Goal: Information Seeking & Learning: Learn about a topic

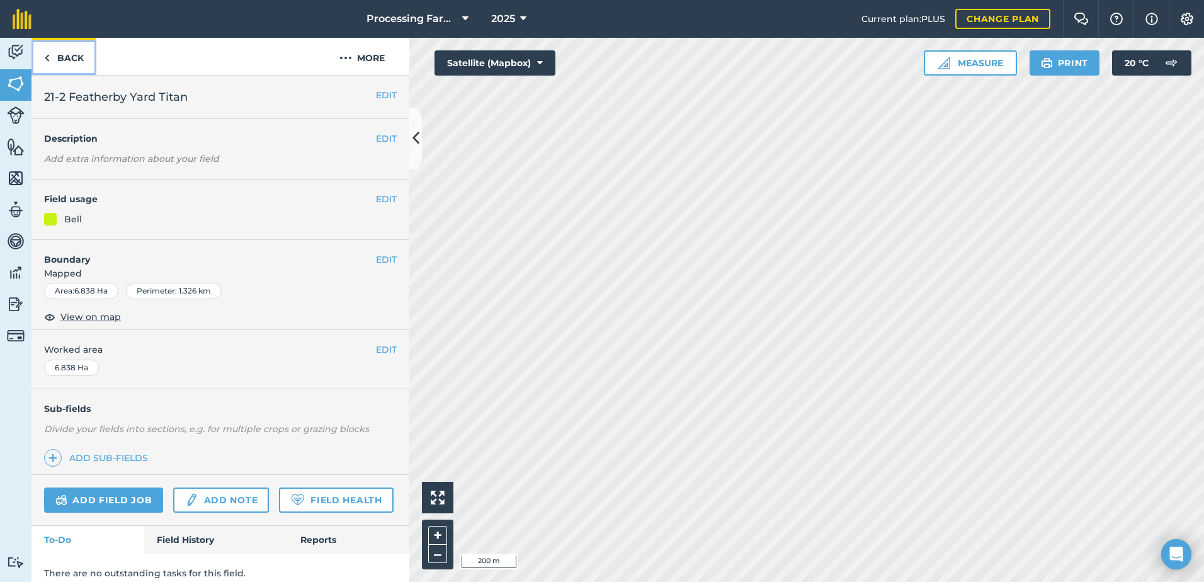
click at [66, 59] on link "Back" at bounding box center [63, 56] width 65 height 37
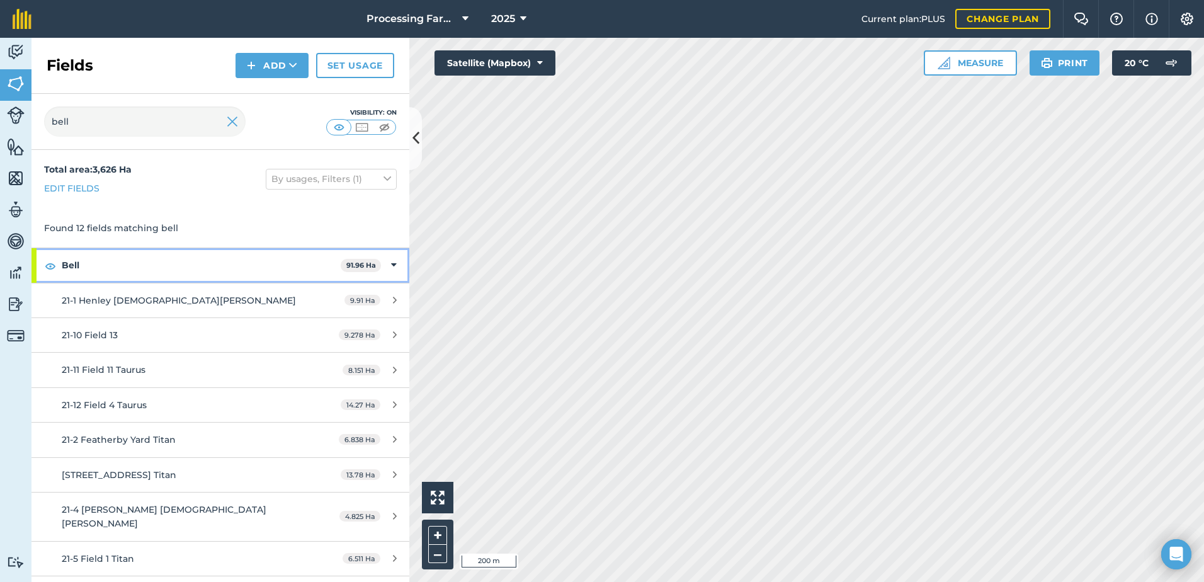
click at [72, 271] on strong "Bell" at bounding box center [201, 265] width 279 height 34
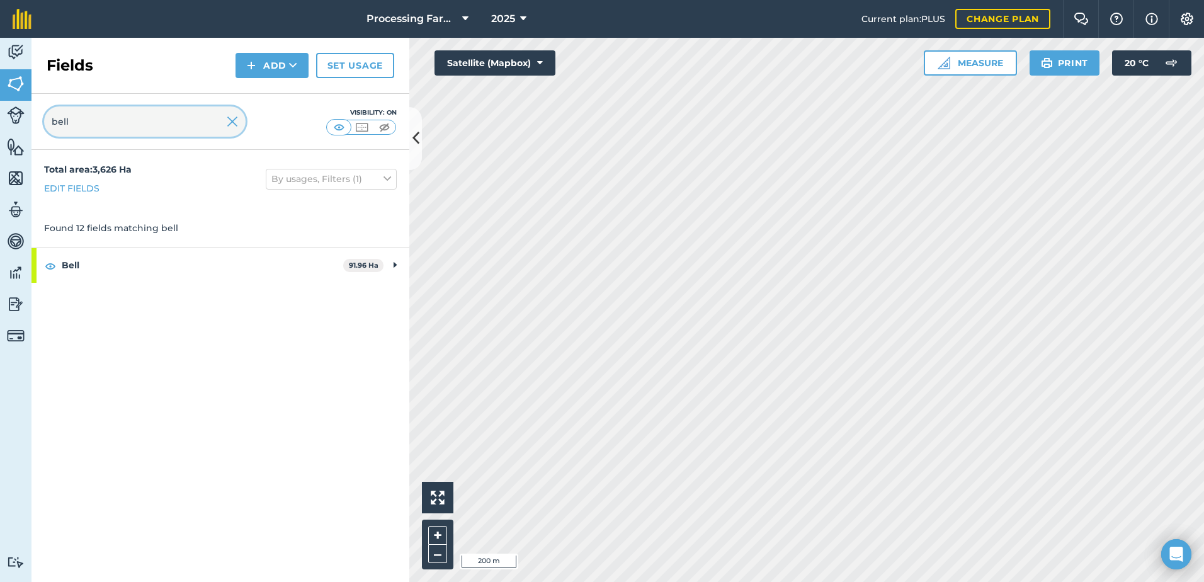
drag, startPoint x: 89, startPoint y: 122, endPoint x: 22, endPoint y: 122, distance: 66.8
click at [22, 122] on div "Activity Fields Livestock Features Maps Team Vehicles Data Reporting Billing Tu…" at bounding box center [602, 310] width 1204 height 544
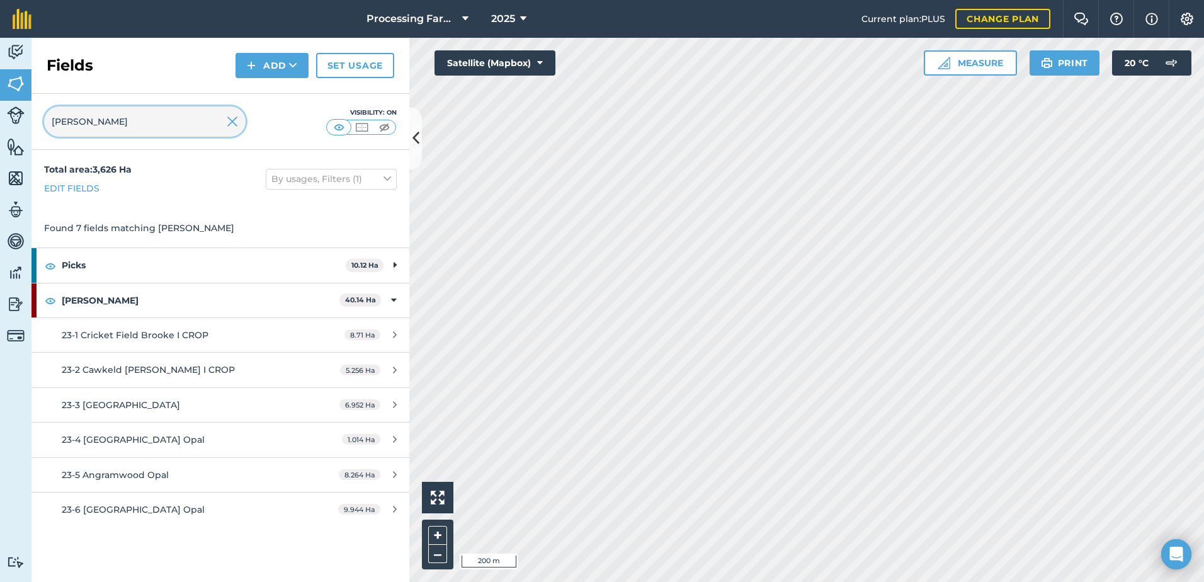
type input "thom"
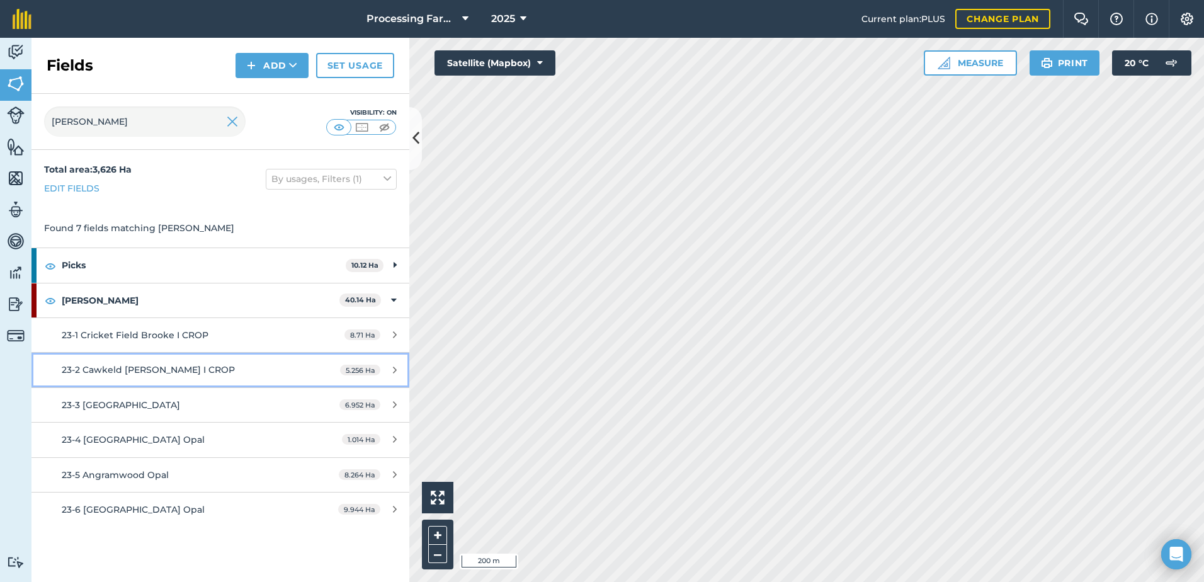
click at [173, 375] on span "23-2 Cawkeld [PERSON_NAME] I CROP" at bounding box center [148, 369] width 173 height 11
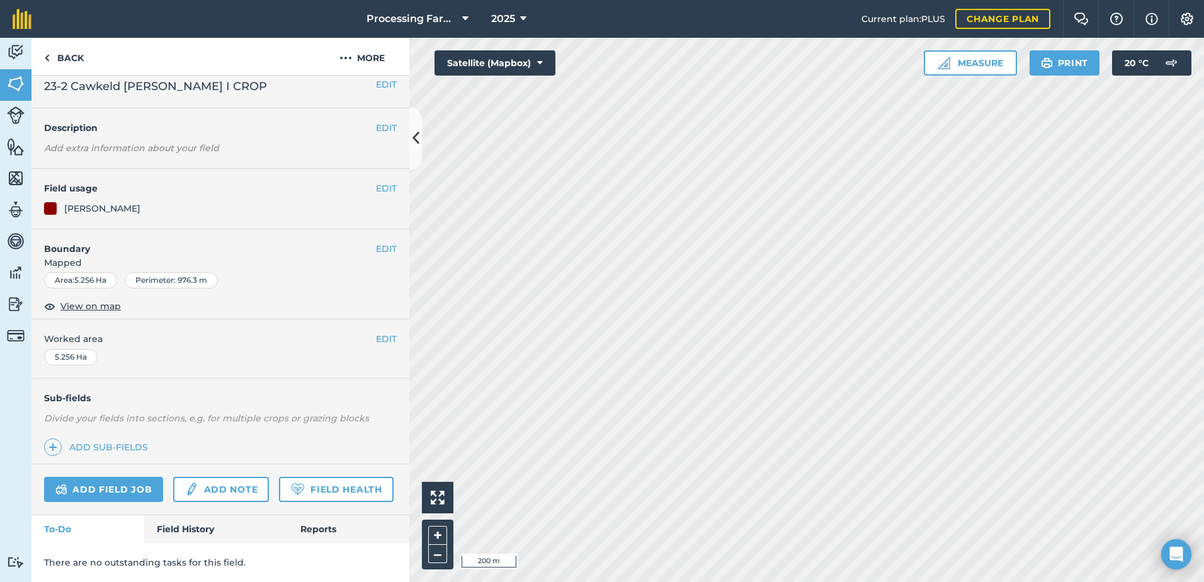
scroll to position [46, 0]
click at [197, 536] on link "Field History" at bounding box center [215, 529] width 143 height 28
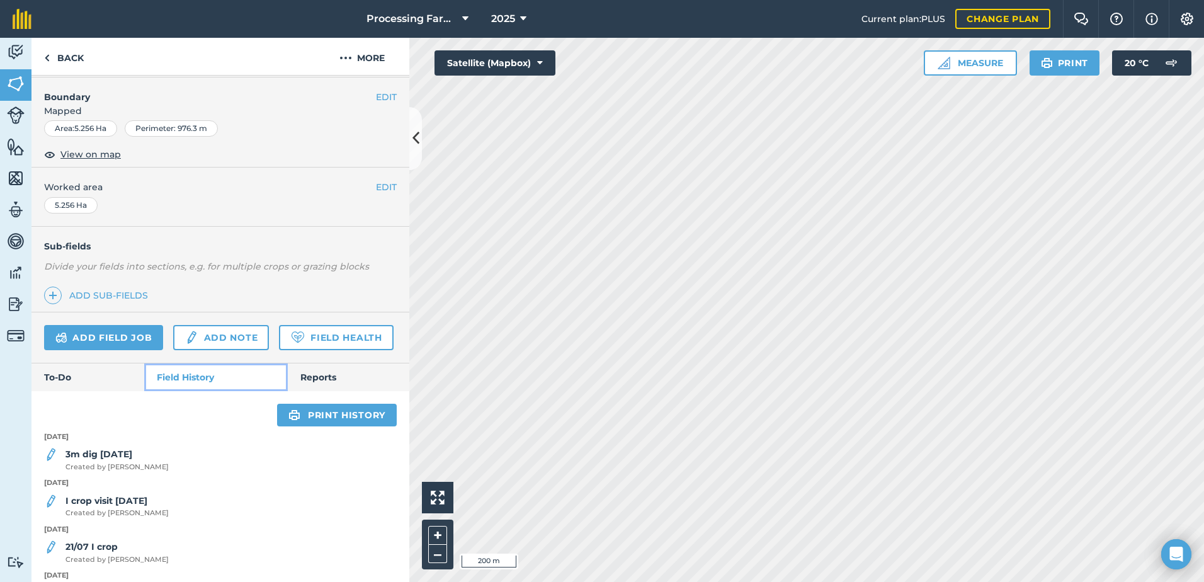
scroll to position [240, 0]
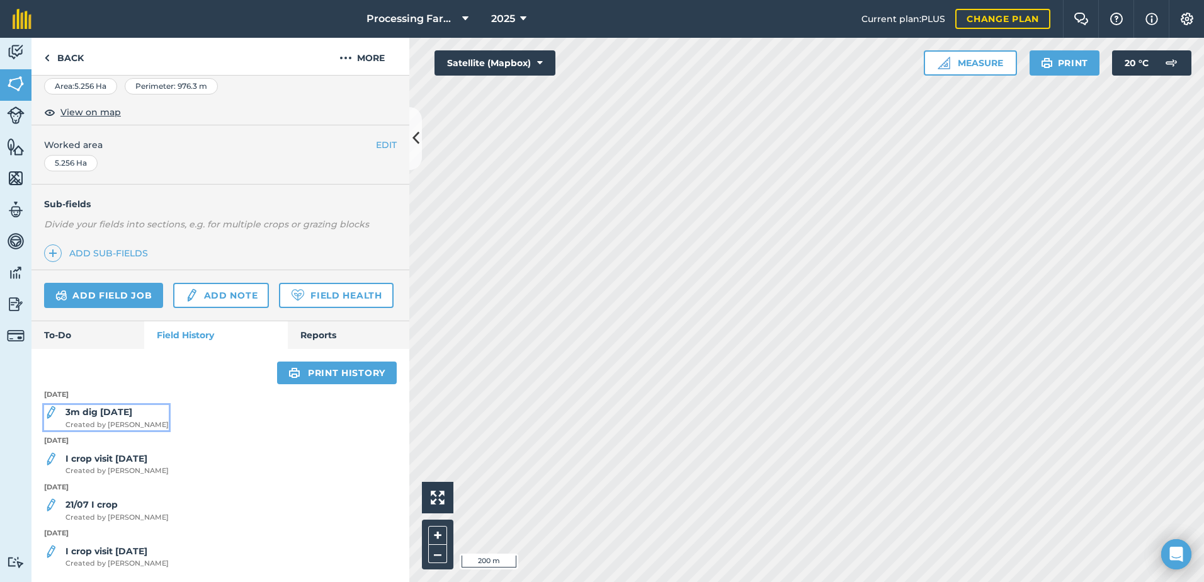
click at [132, 412] on strong "3m dig [DATE]" at bounding box center [99, 411] width 67 height 11
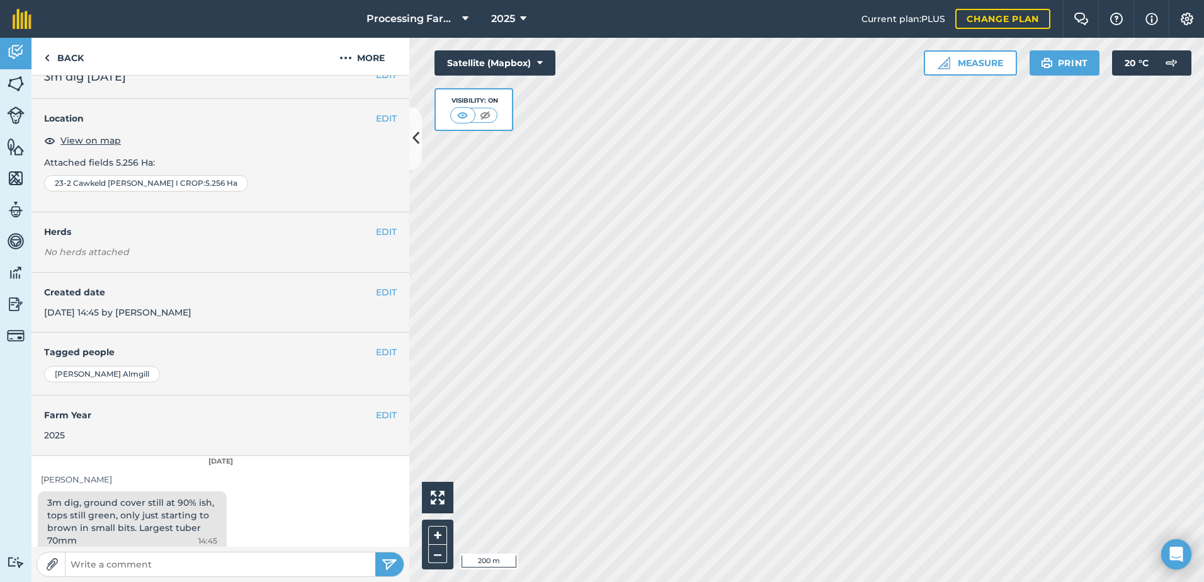
scroll to position [31, 0]
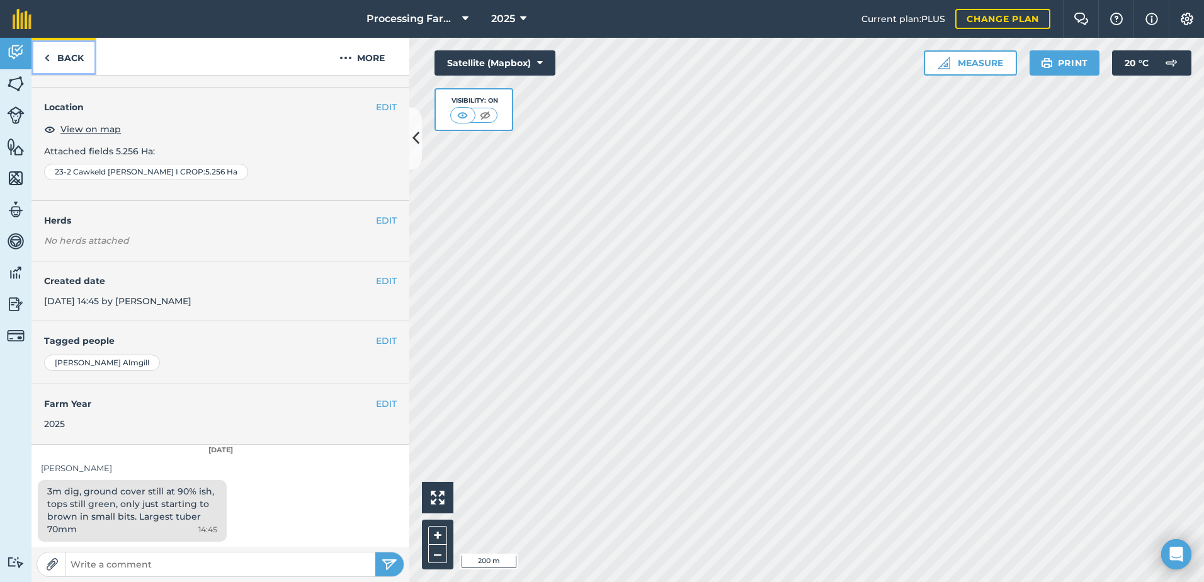
click at [59, 52] on link "Back" at bounding box center [63, 56] width 65 height 37
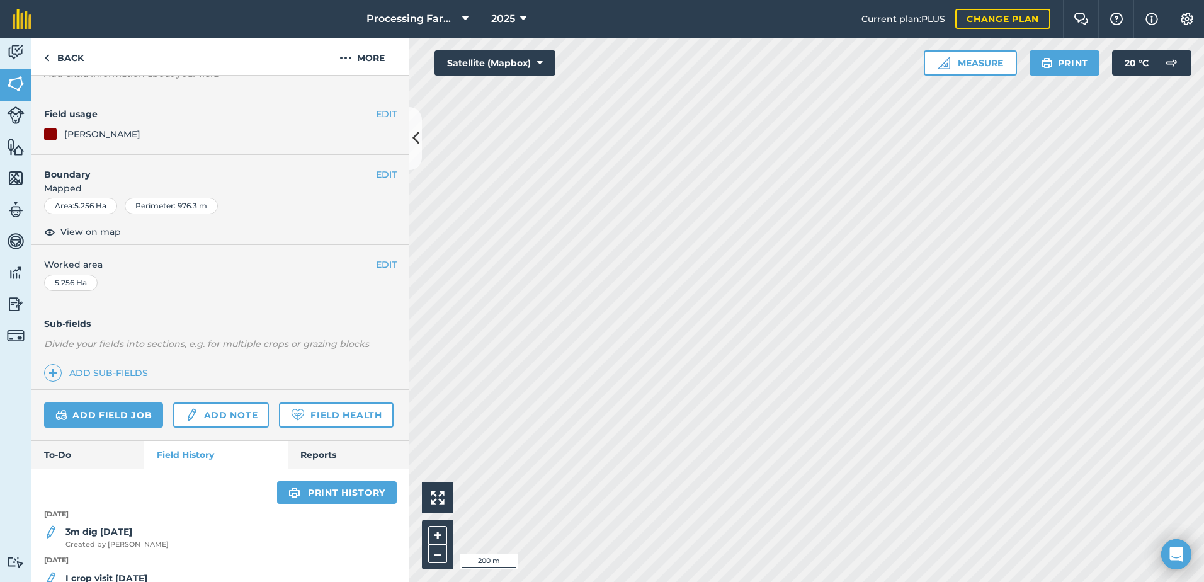
scroll to position [240, 0]
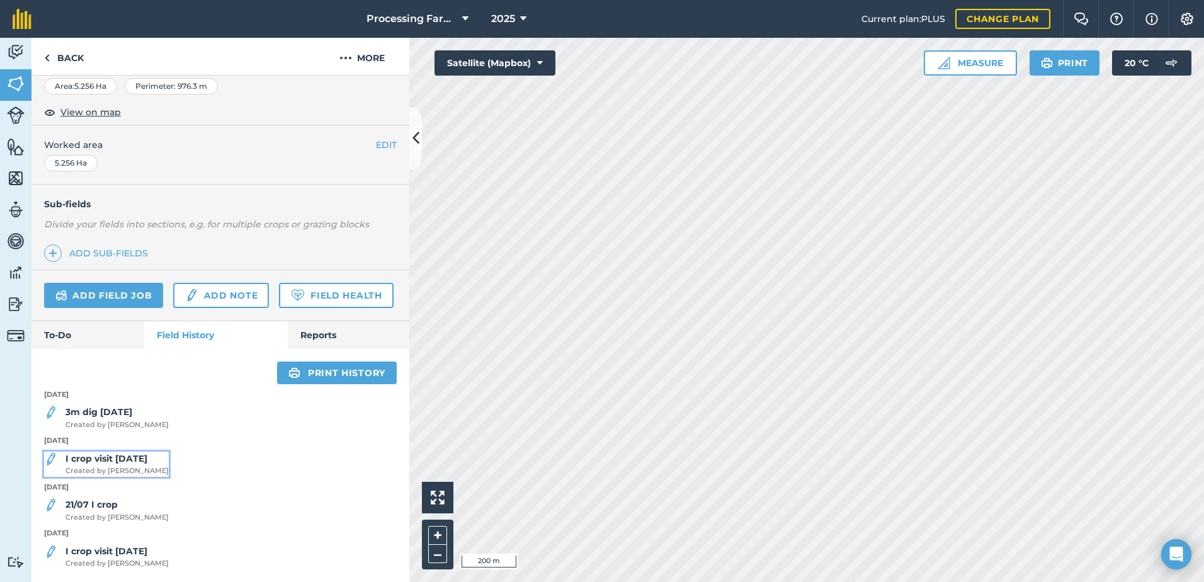
click at [133, 472] on span "Created by Lucy B" at bounding box center [117, 470] width 103 height 11
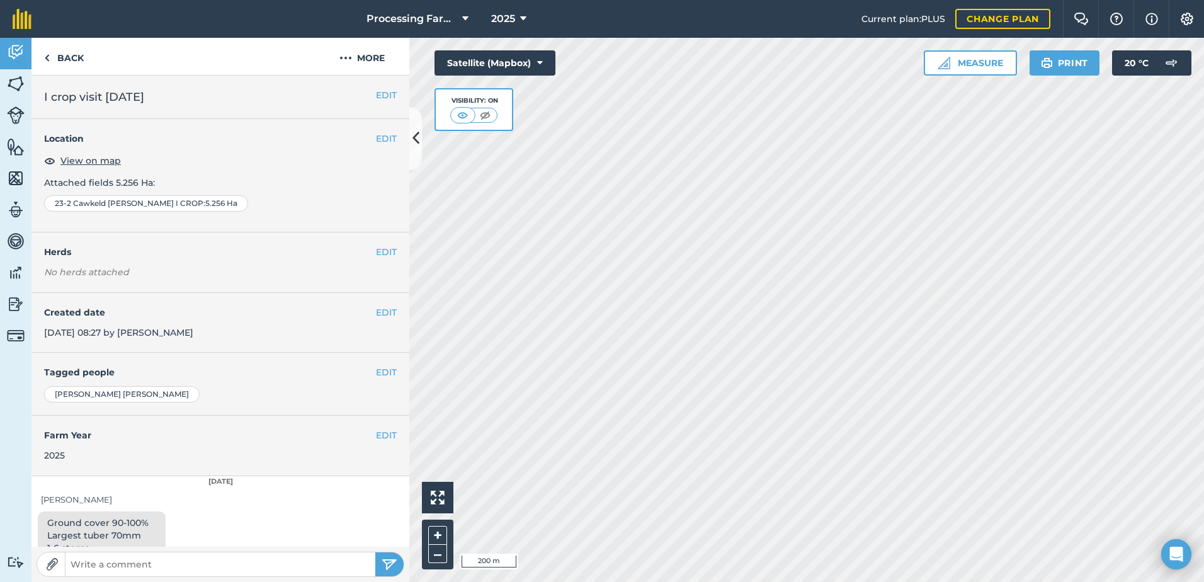
scroll to position [31, 0]
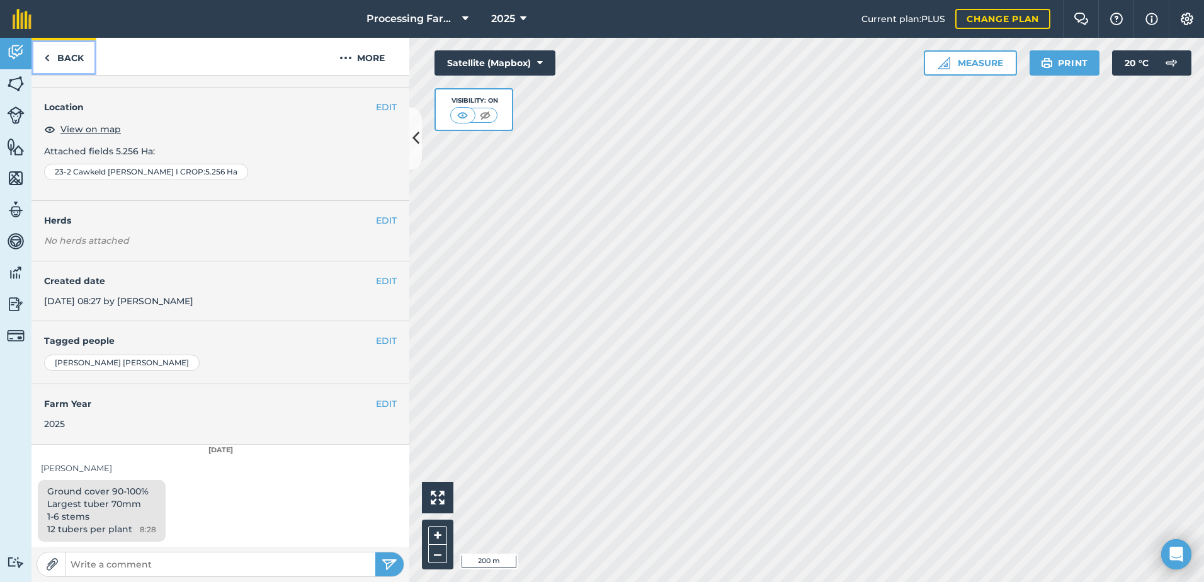
click at [81, 50] on link "Back" at bounding box center [63, 56] width 65 height 37
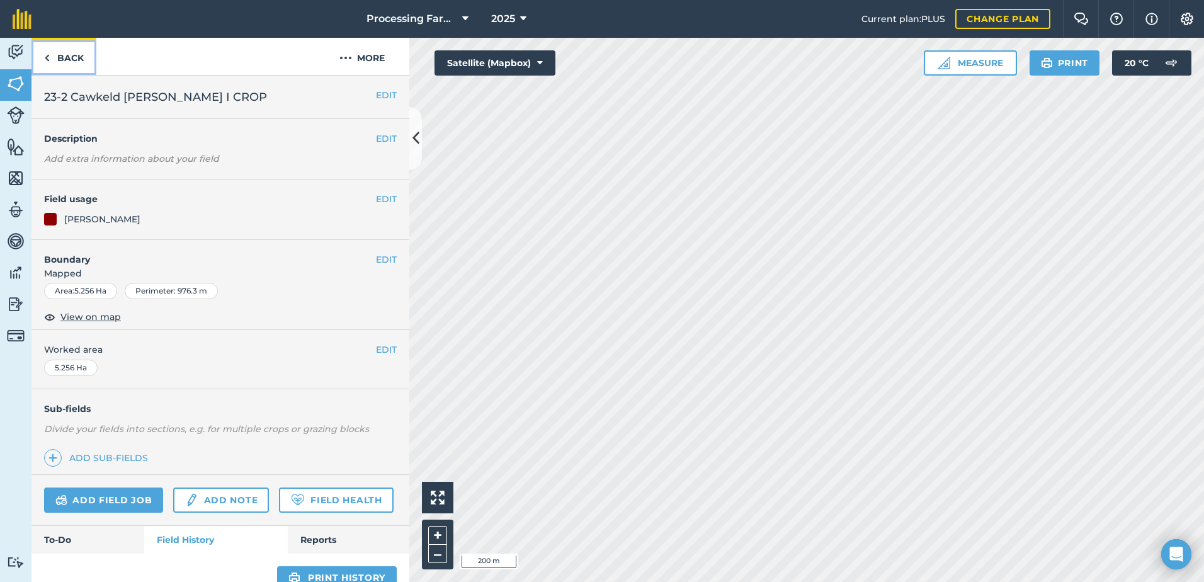
click at [79, 52] on link "Back" at bounding box center [63, 56] width 65 height 37
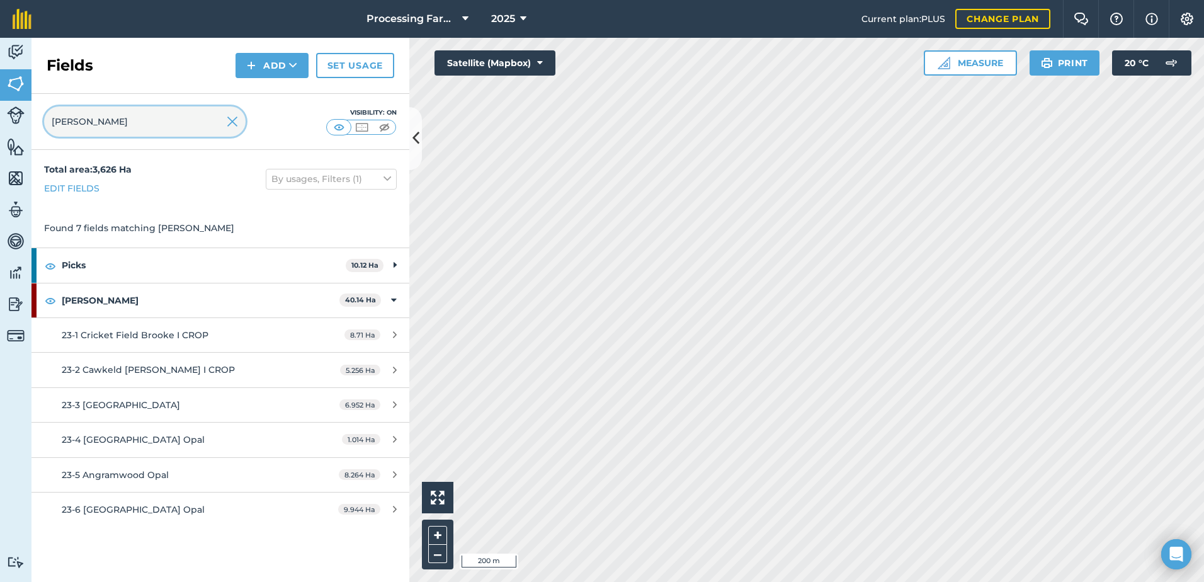
drag, startPoint x: 106, startPoint y: 113, endPoint x: -1, endPoint y: 120, distance: 107.3
click at [0, 120] on html "Processing Farms 2025 Current plan : PLUS Change plan Farm Chat Help Info Setti…" at bounding box center [602, 291] width 1204 height 582
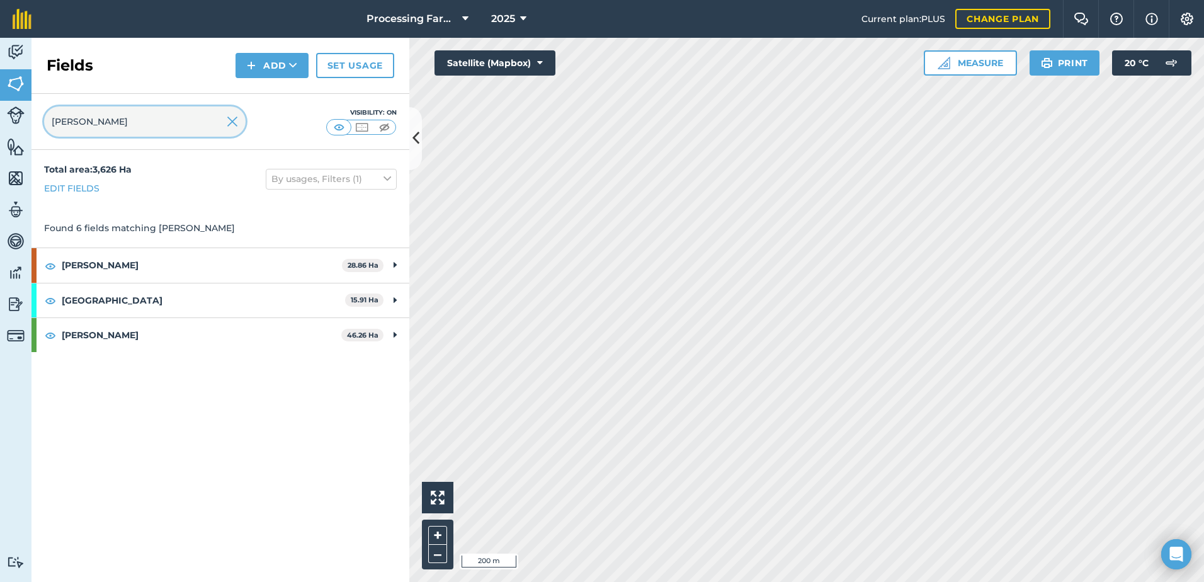
type input "clark"
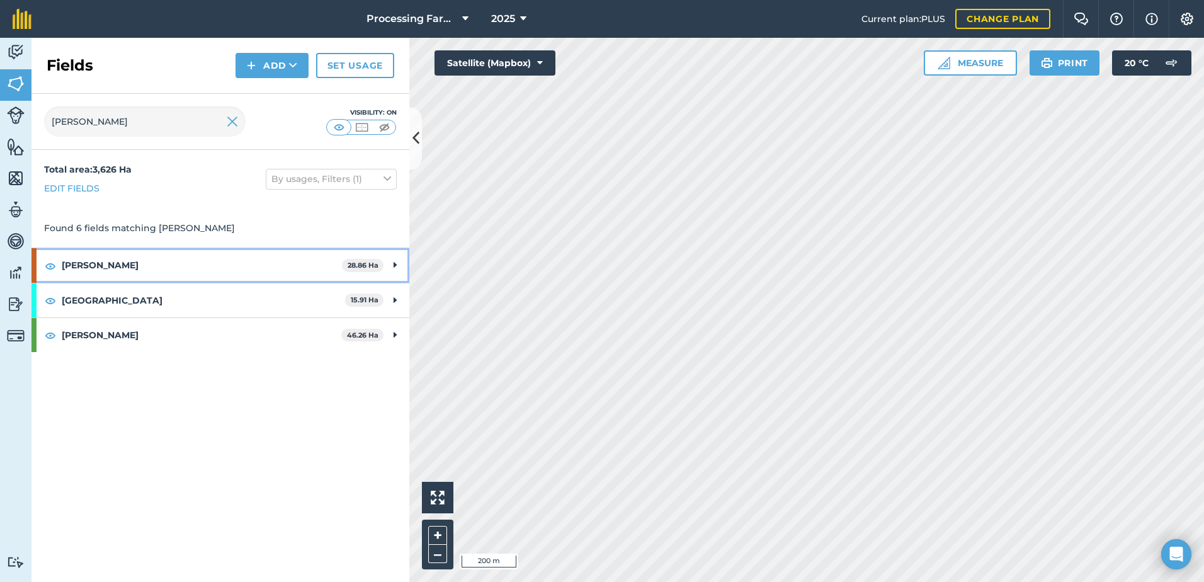
click at [70, 268] on strong "[PERSON_NAME]" at bounding box center [202, 265] width 280 height 34
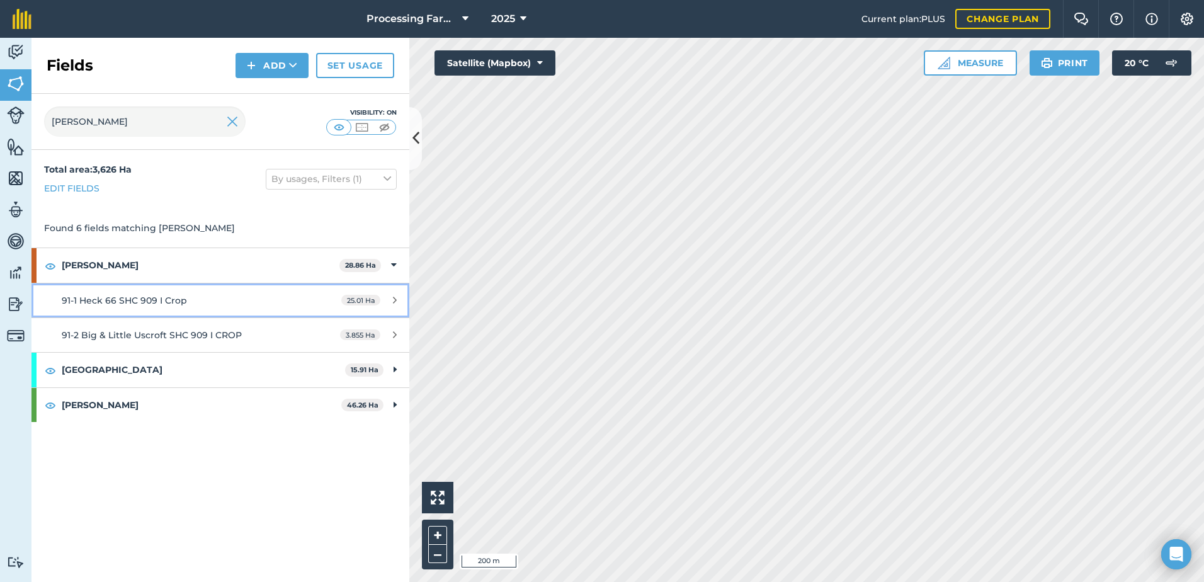
click at [153, 304] on span "91-1 Heck 66 SHC 909 I Crop" at bounding box center [124, 300] width 125 height 11
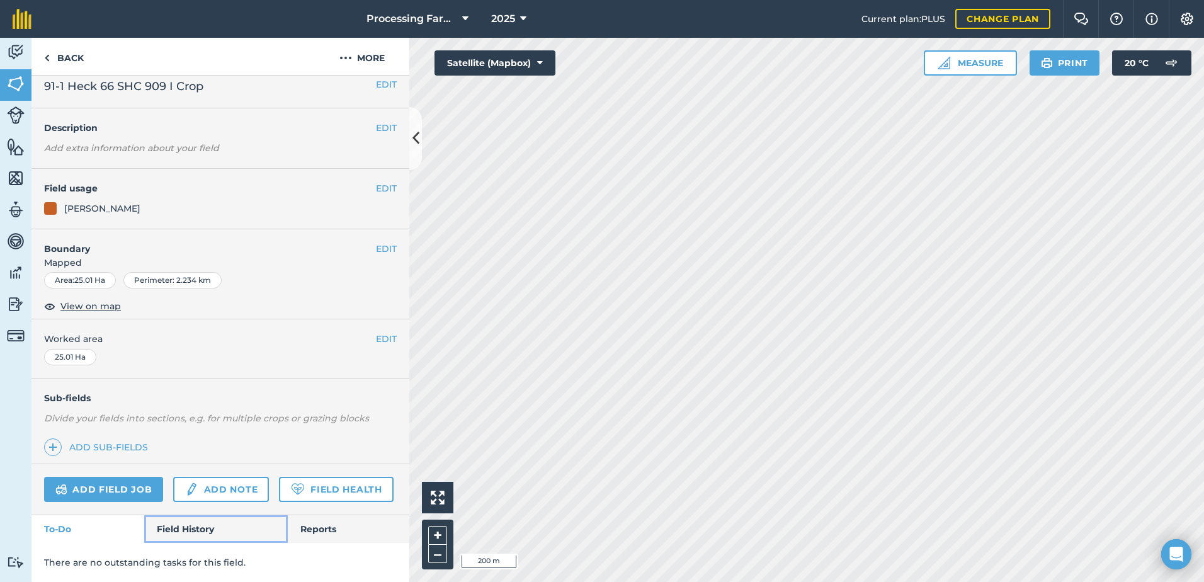
click at [181, 519] on link "Field History" at bounding box center [215, 529] width 143 height 28
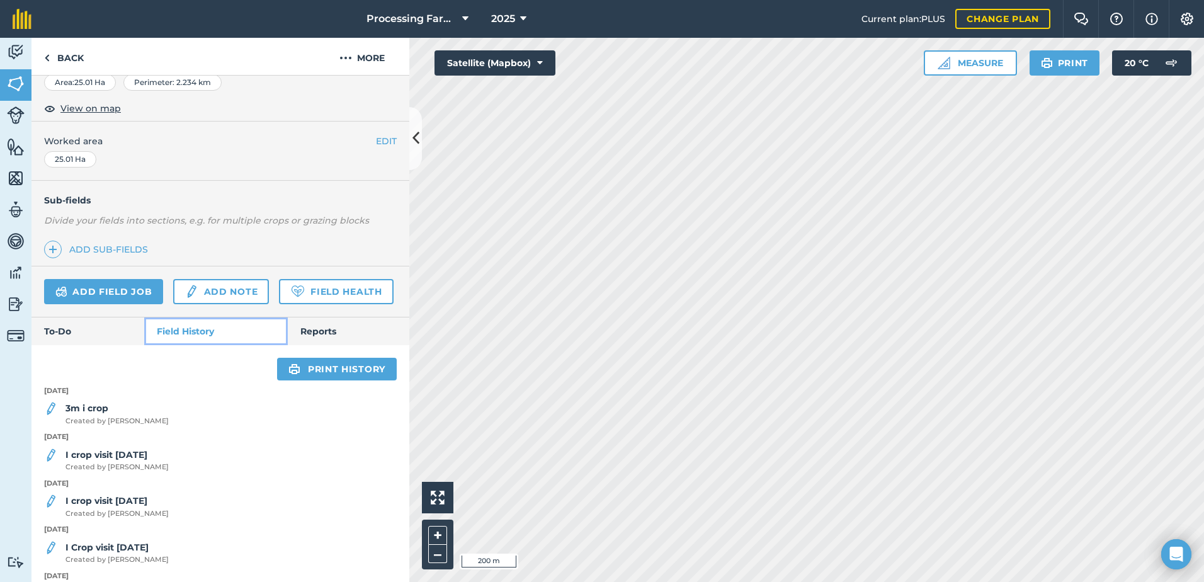
scroll to position [379, 0]
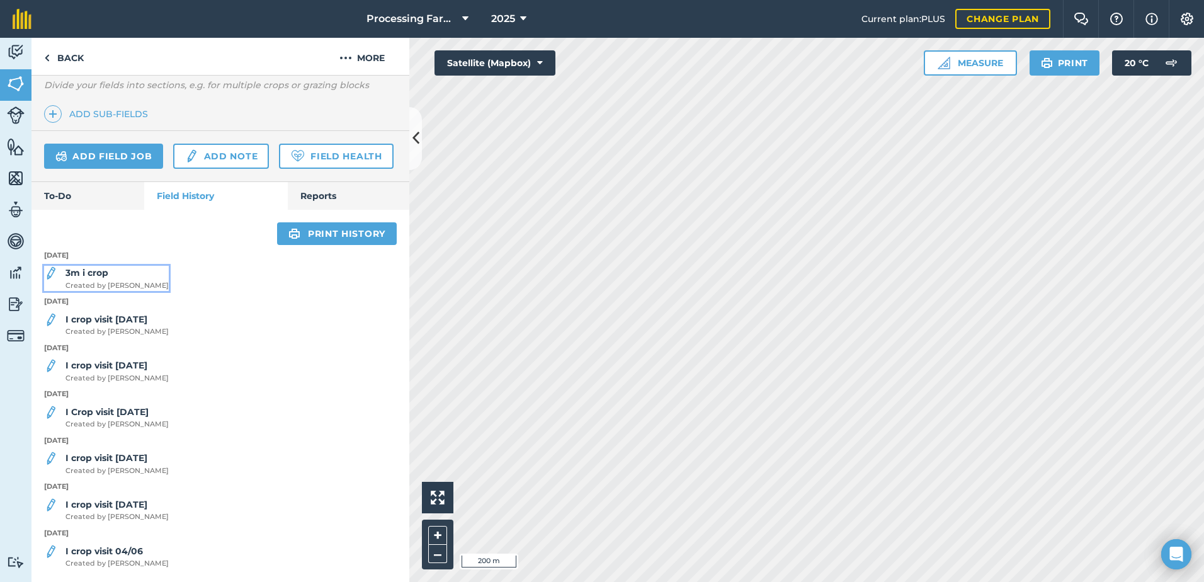
click at [121, 285] on span "Created by Mike D" at bounding box center [117, 285] width 103 height 11
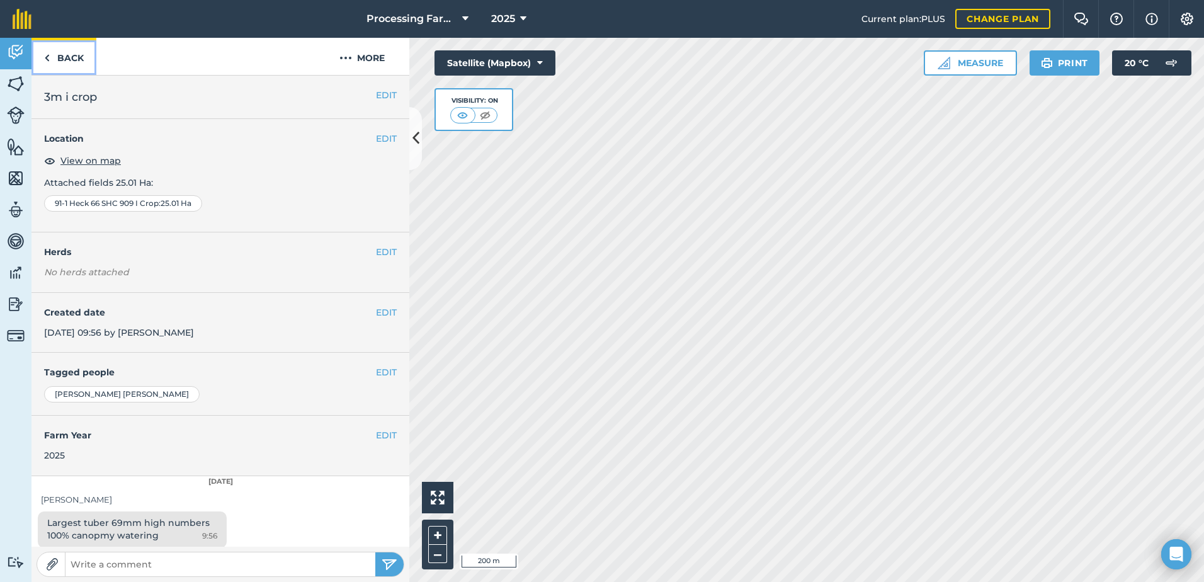
click at [70, 60] on link "Back" at bounding box center [63, 56] width 65 height 37
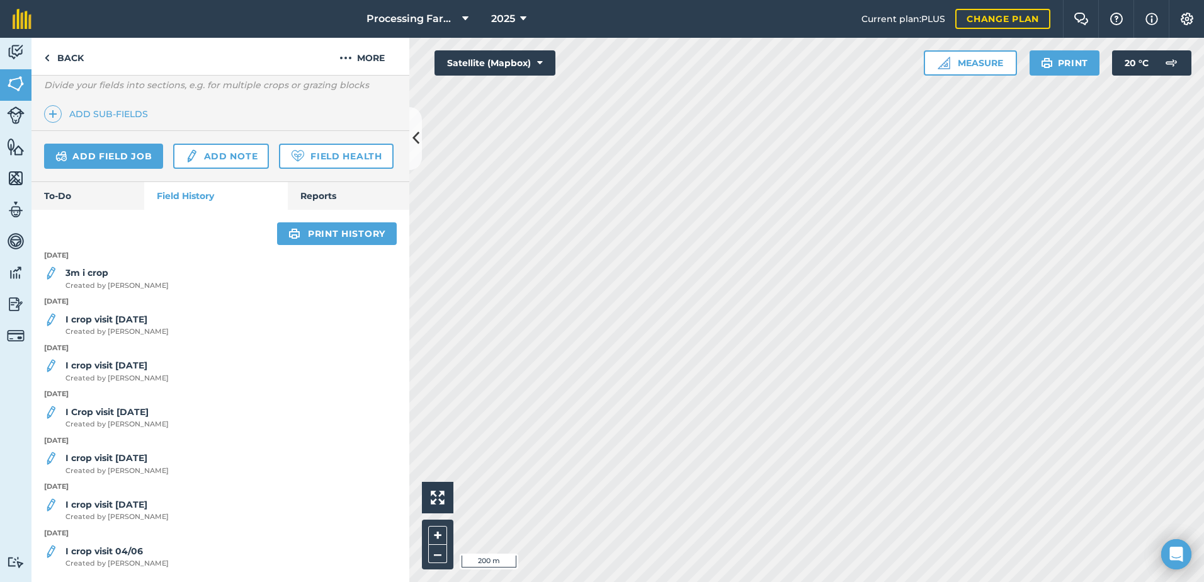
scroll to position [378, 0]
click at [141, 333] on span "Created by Olga J" at bounding box center [117, 331] width 103 height 11
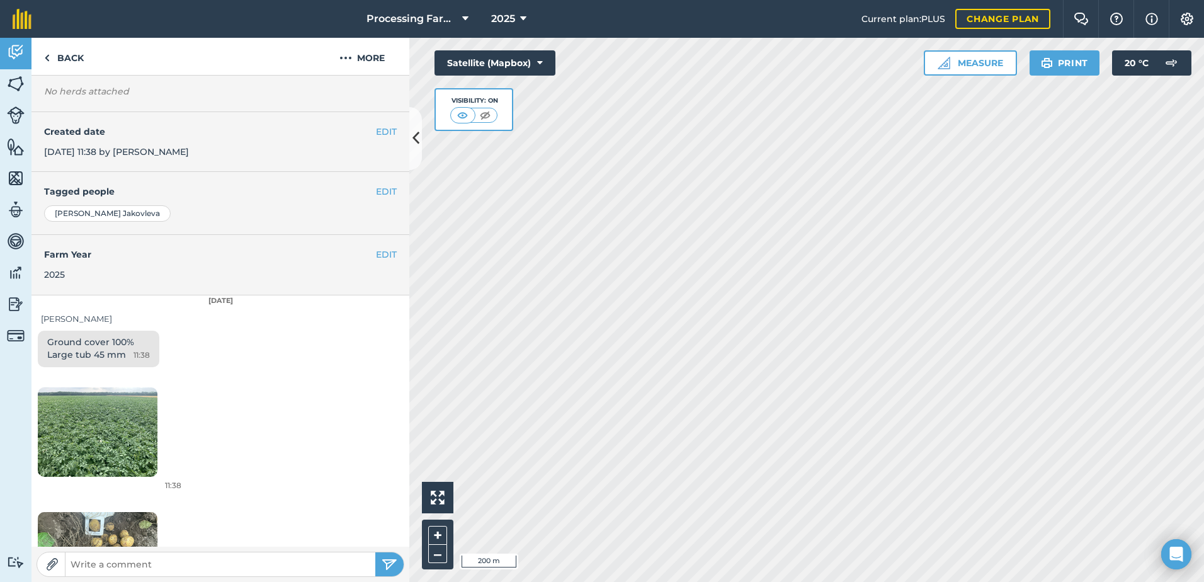
scroll to position [189, 0]
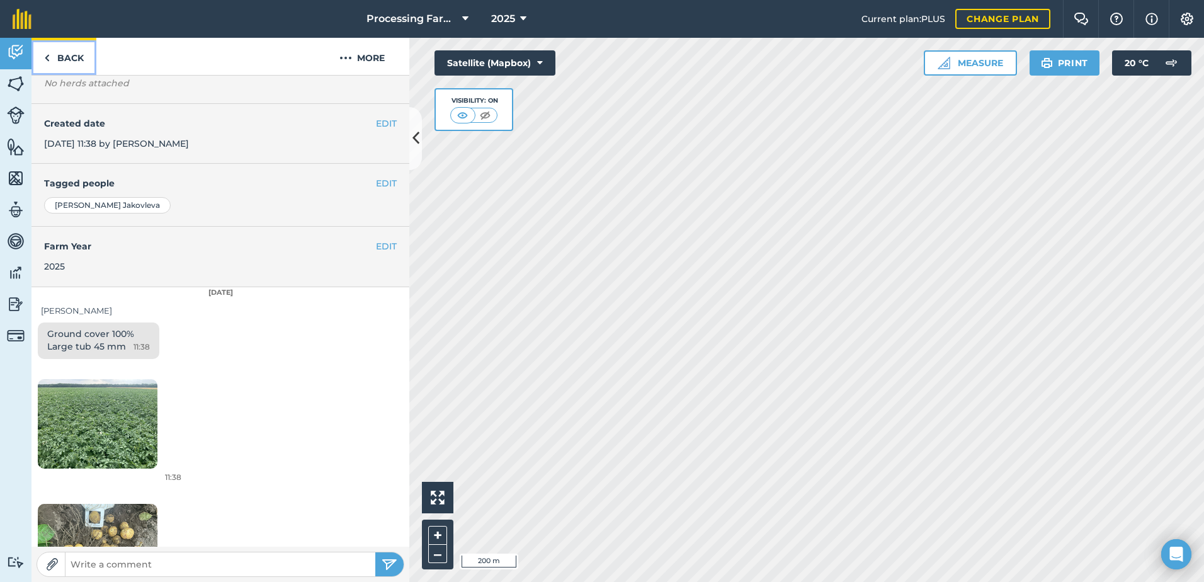
click at [74, 57] on link "Back" at bounding box center [63, 56] width 65 height 37
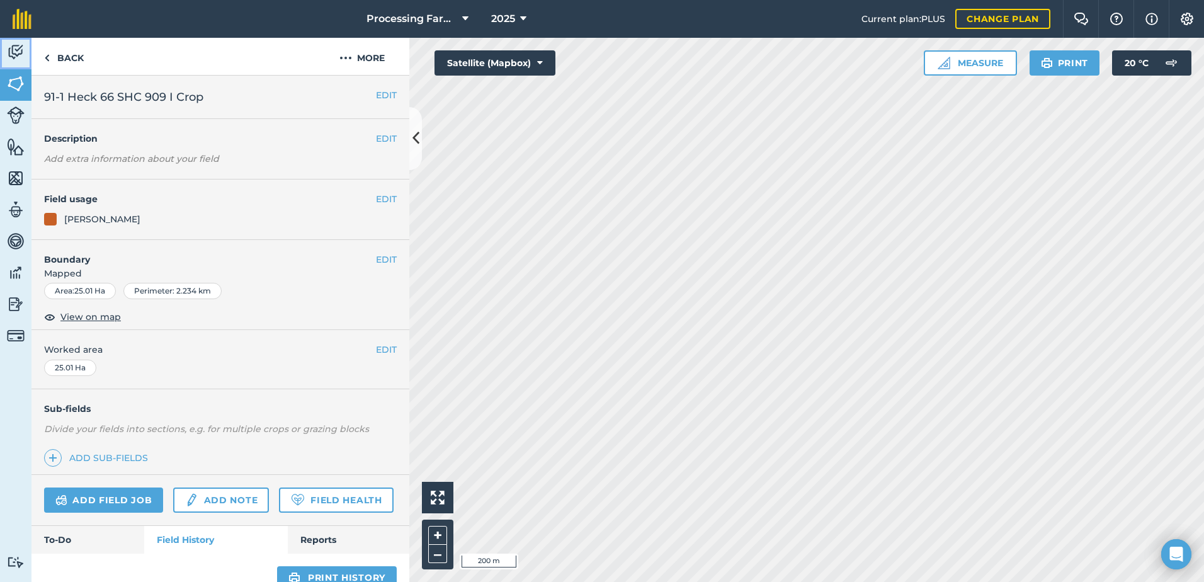
click at [15, 54] on img at bounding box center [16, 52] width 18 height 19
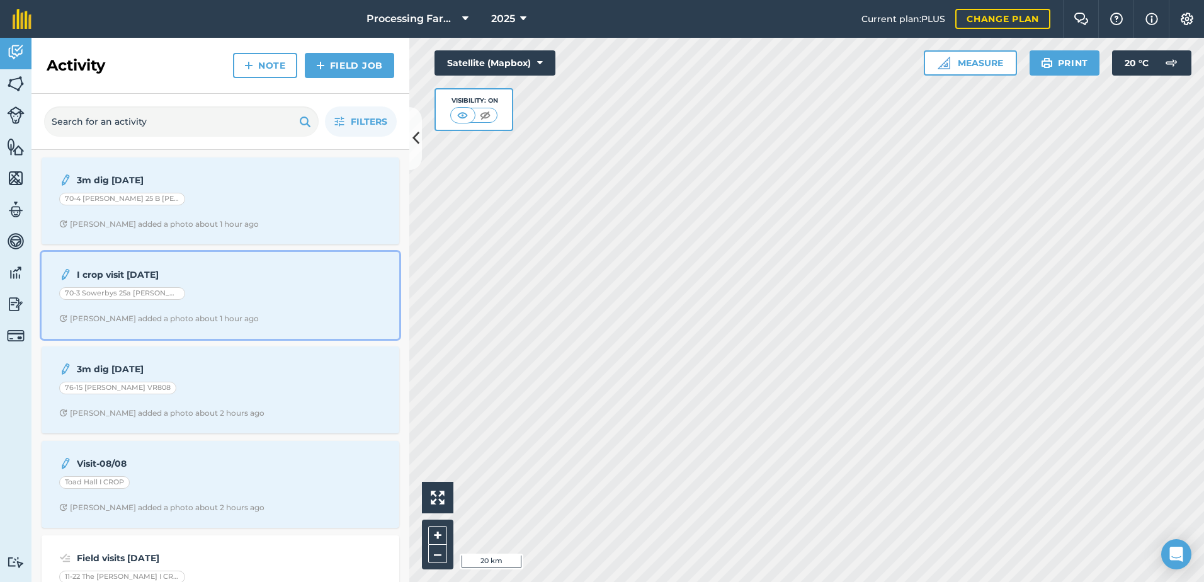
click at [239, 289] on div "70-3 Sowerbys 25a [PERSON_NAME] I CROP" at bounding box center [220, 295] width 322 height 16
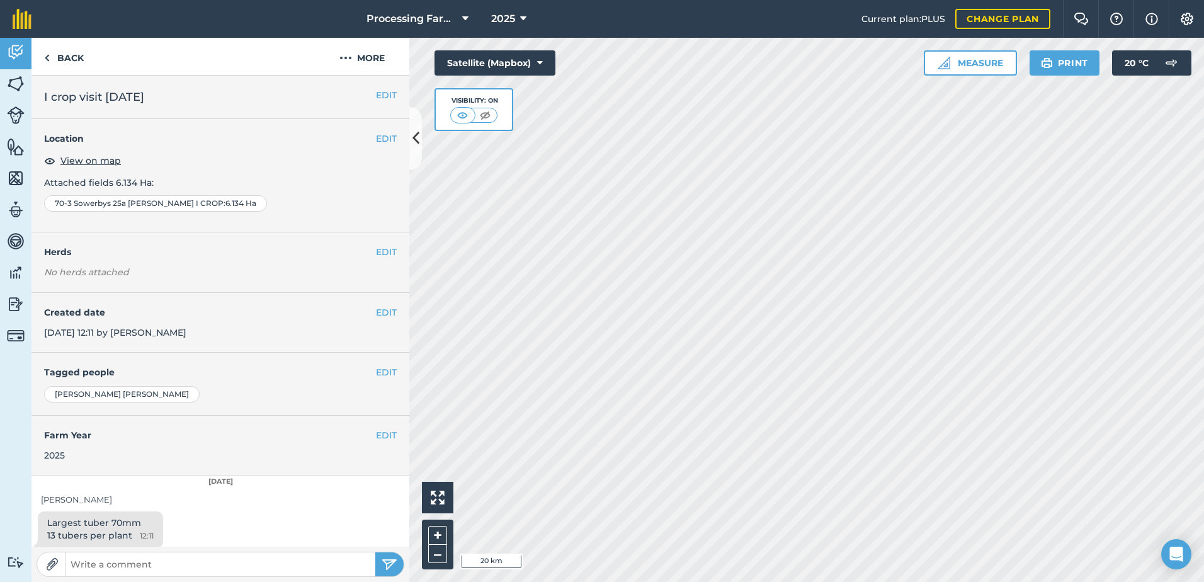
scroll to position [6, 0]
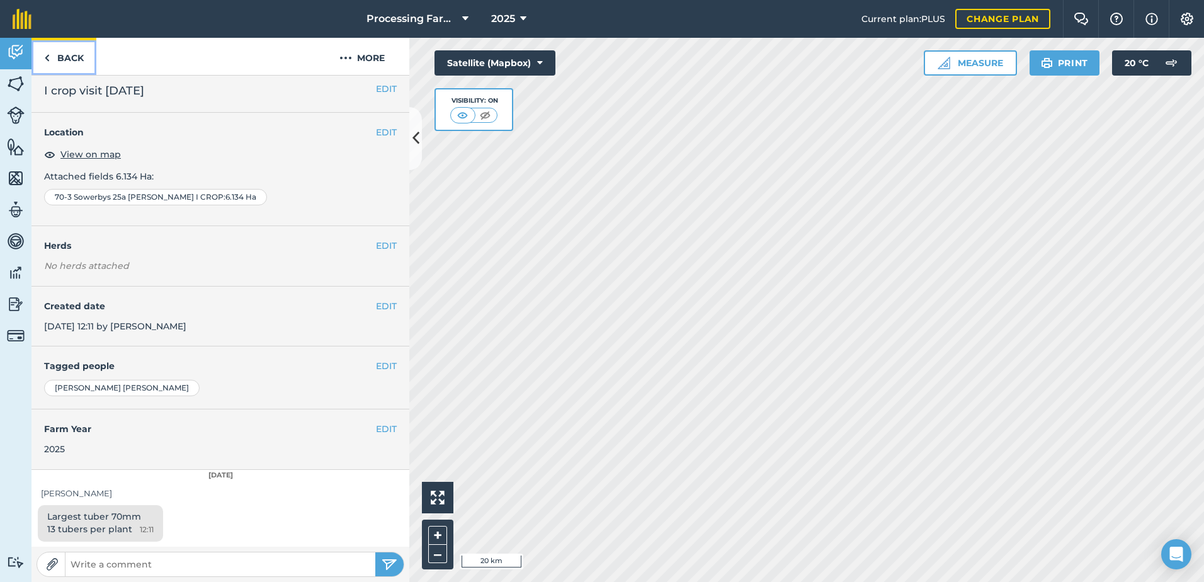
click at [65, 52] on link "Back" at bounding box center [63, 56] width 65 height 37
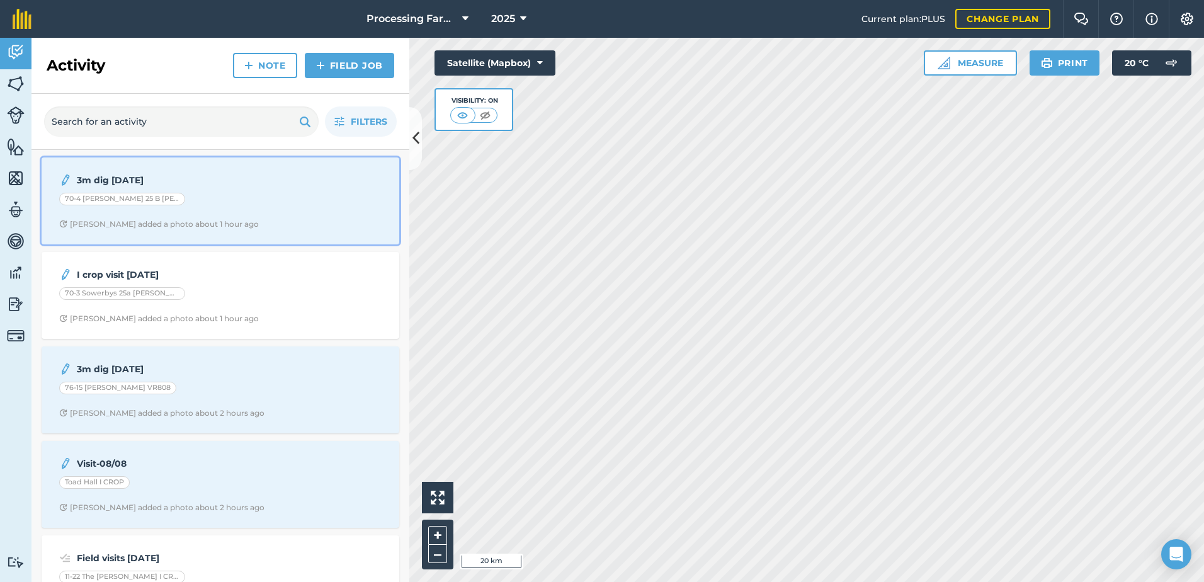
click at [193, 200] on div "70-4 [PERSON_NAME] 25 B [PERSON_NAME]" at bounding box center [220, 201] width 322 height 16
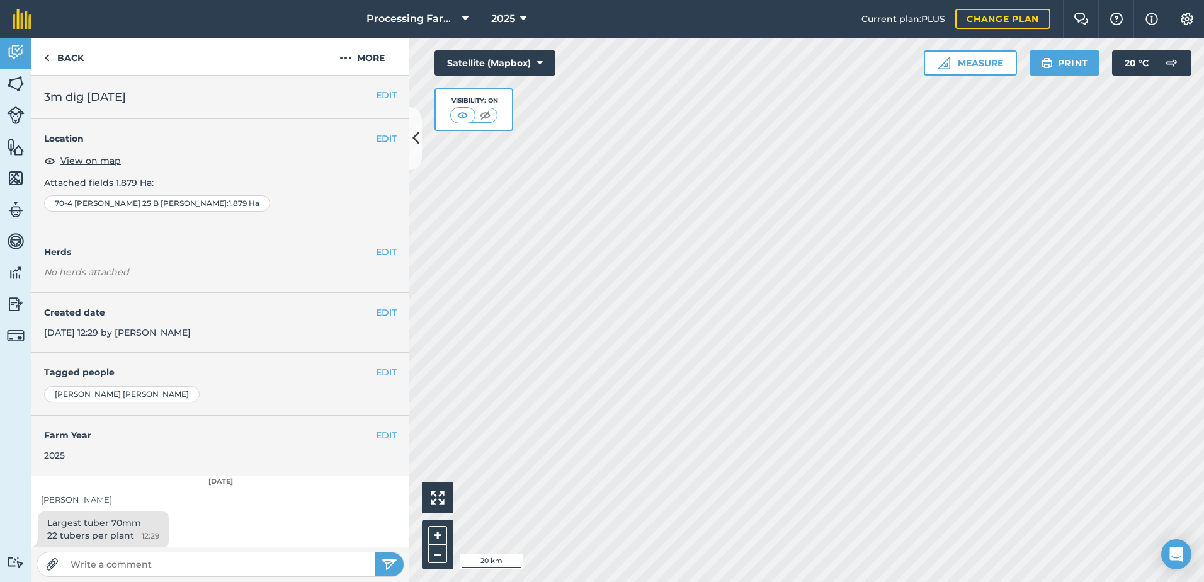
scroll to position [6, 0]
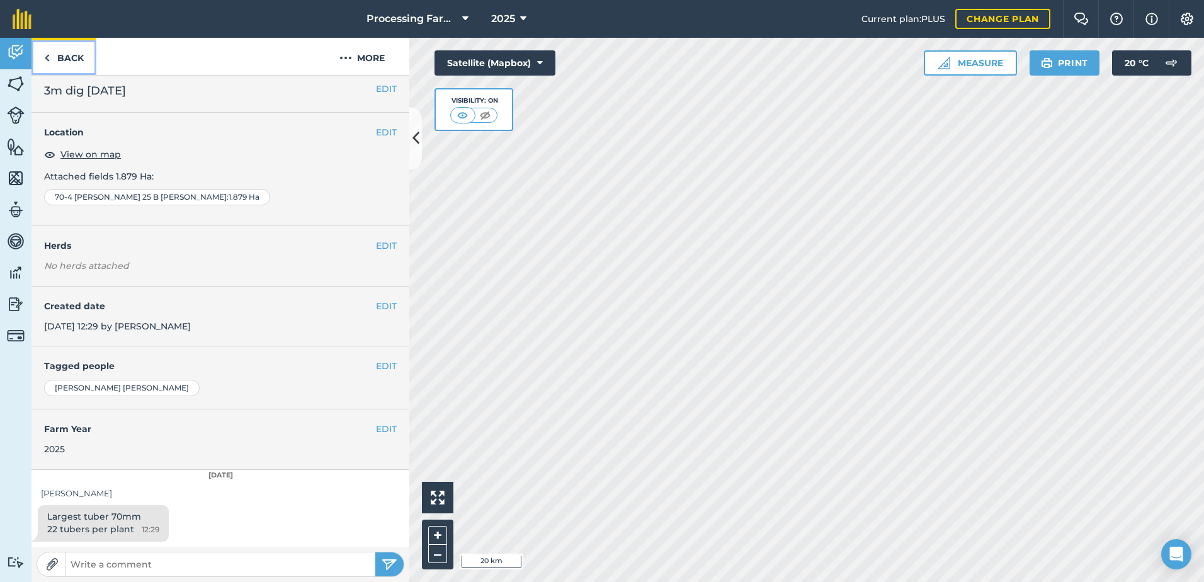
click at [85, 55] on link "Back" at bounding box center [63, 56] width 65 height 37
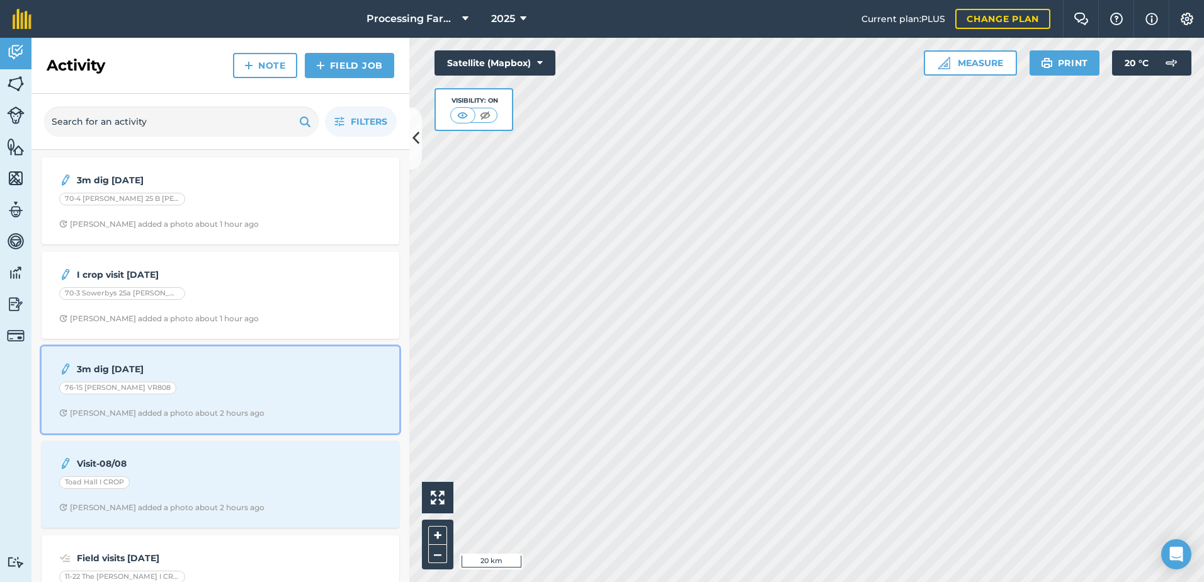
click at [252, 390] on div "76-15 [PERSON_NAME] VR808" at bounding box center [220, 390] width 322 height 16
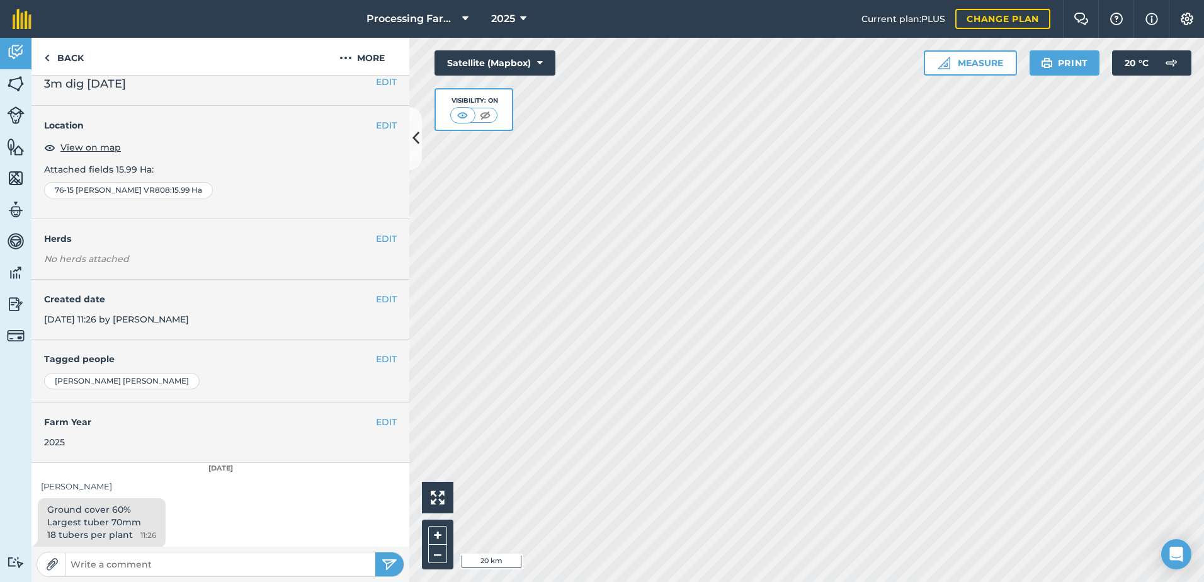
scroll to position [19, 0]
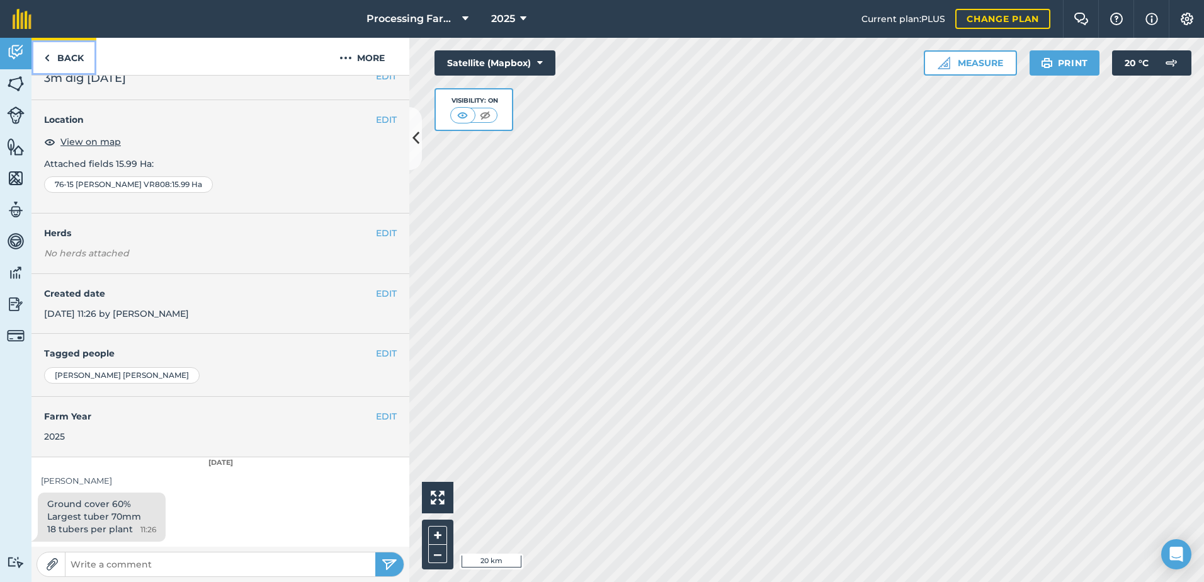
click at [58, 55] on link "Back" at bounding box center [63, 56] width 65 height 37
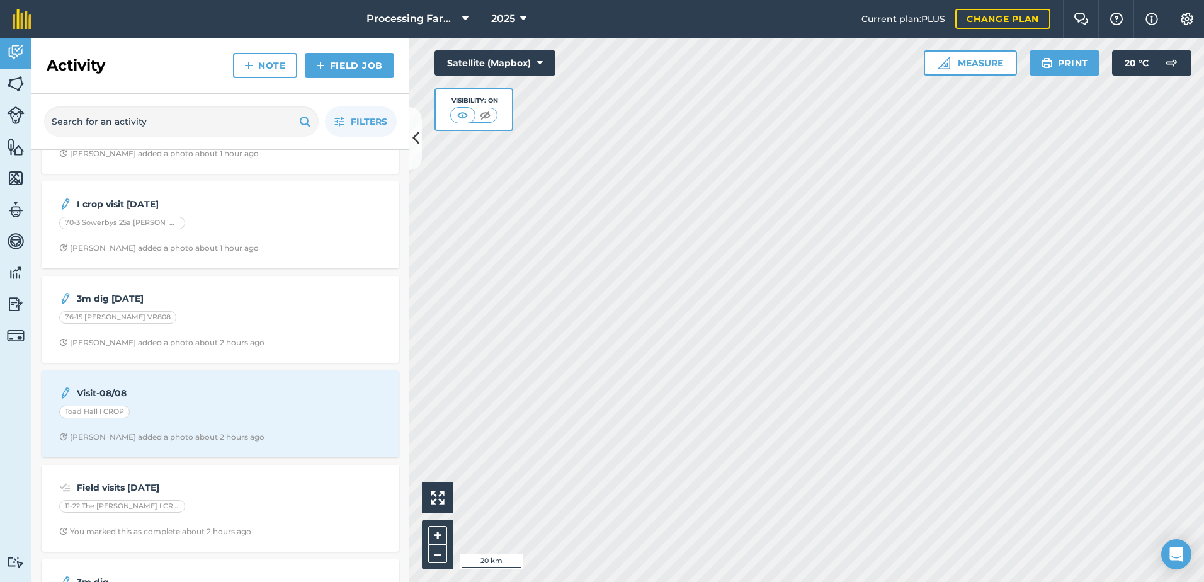
scroll to position [189, 0]
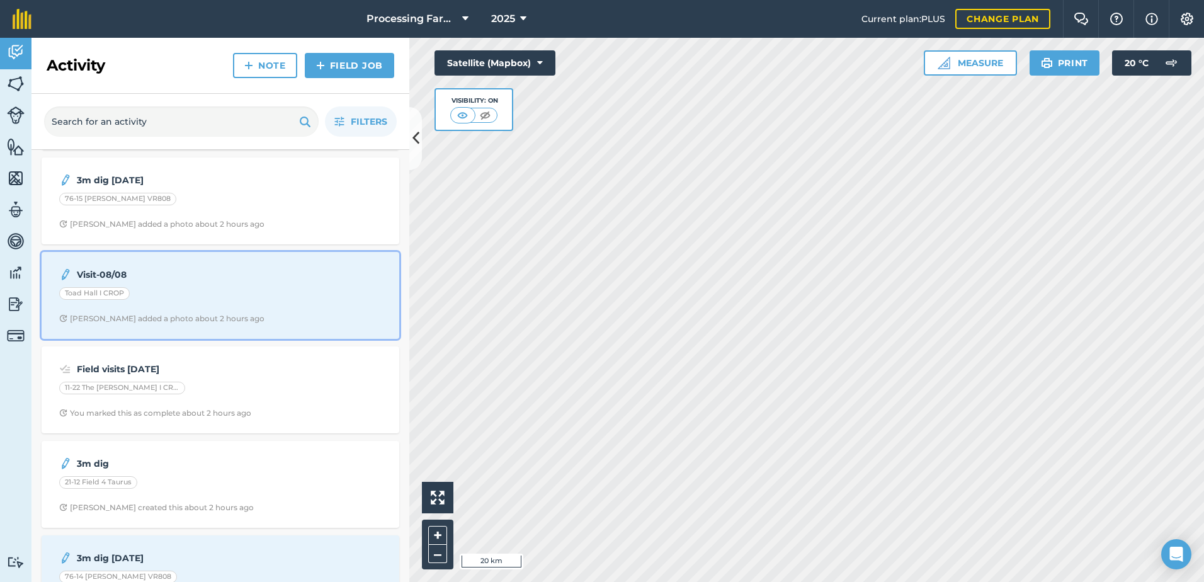
click at [215, 302] on div "Toad Hall I CROP" at bounding box center [220, 295] width 322 height 16
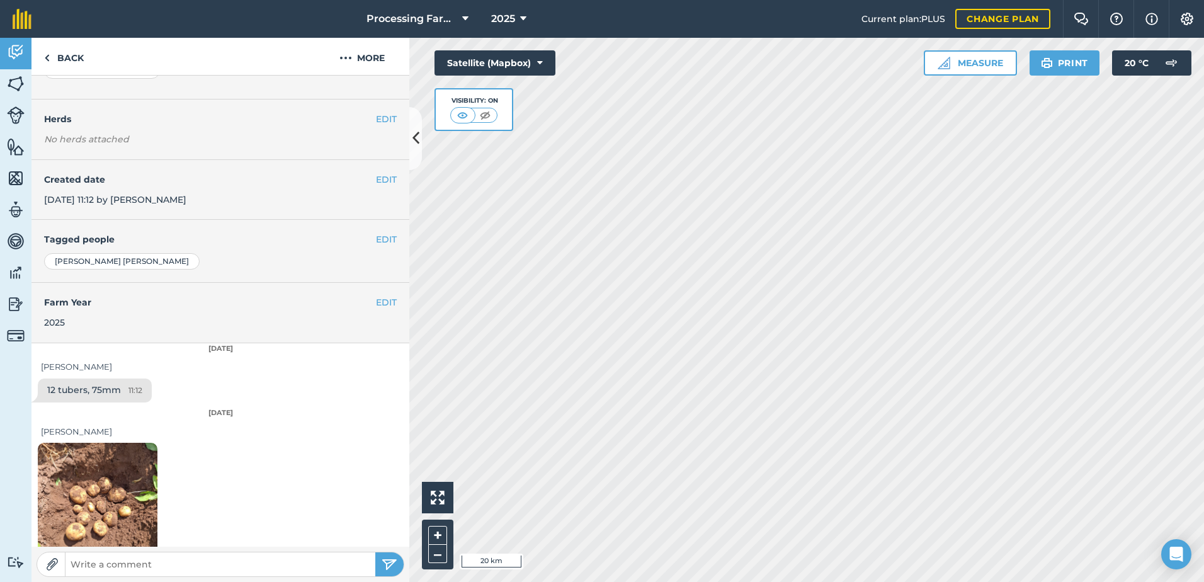
scroll to position [154, 0]
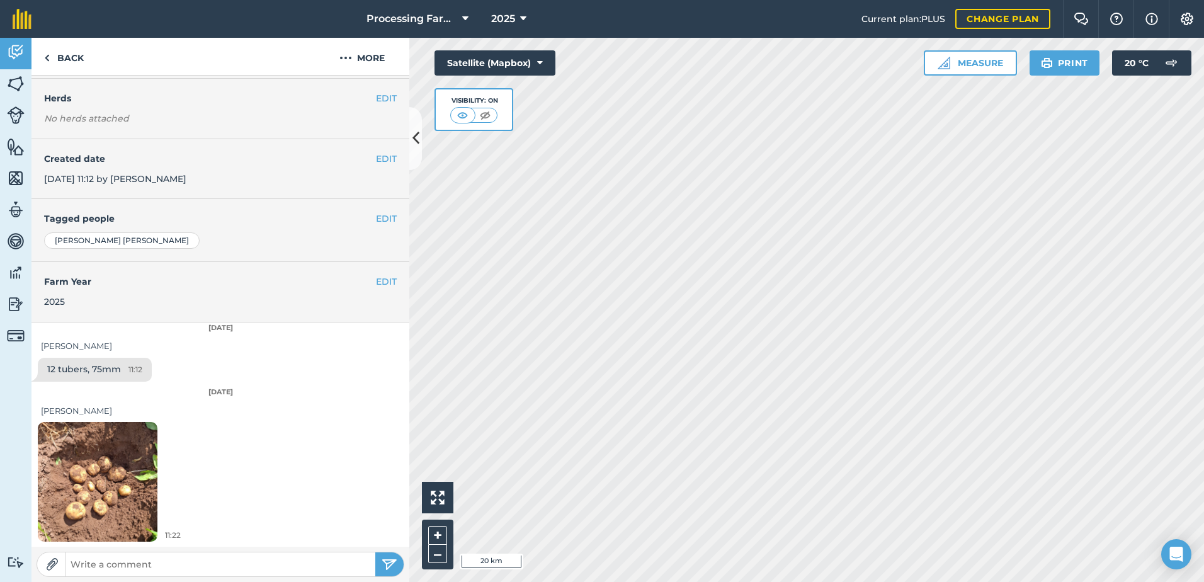
click at [144, 472] on img at bounding box center [98, 481] width 120 height 159
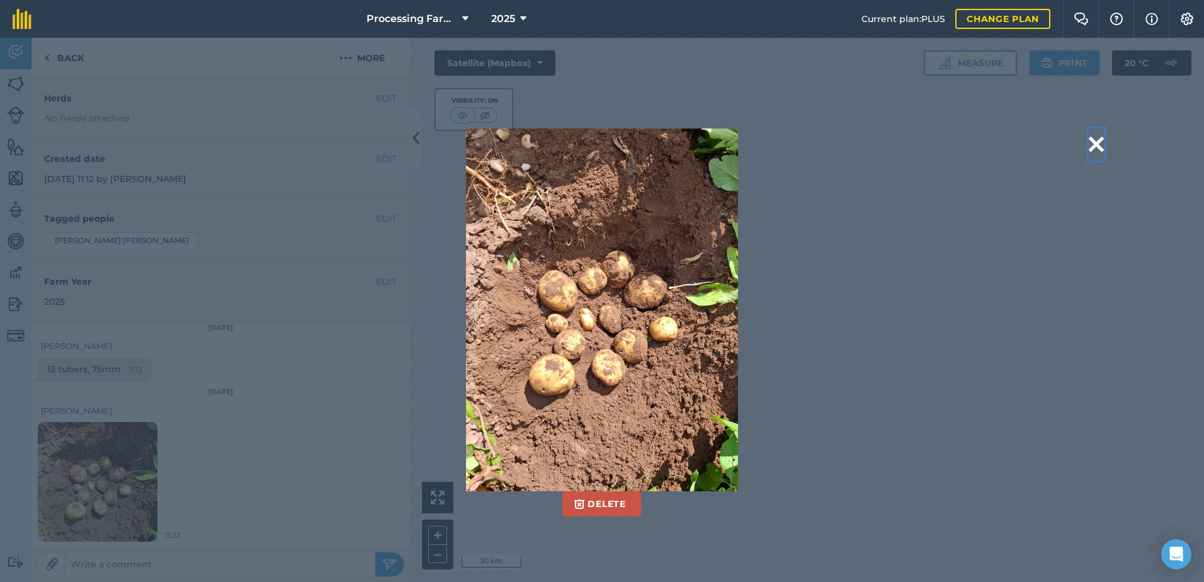
click at [1103, 149] on button at bounding box center [1096, 144] width 15 height 32
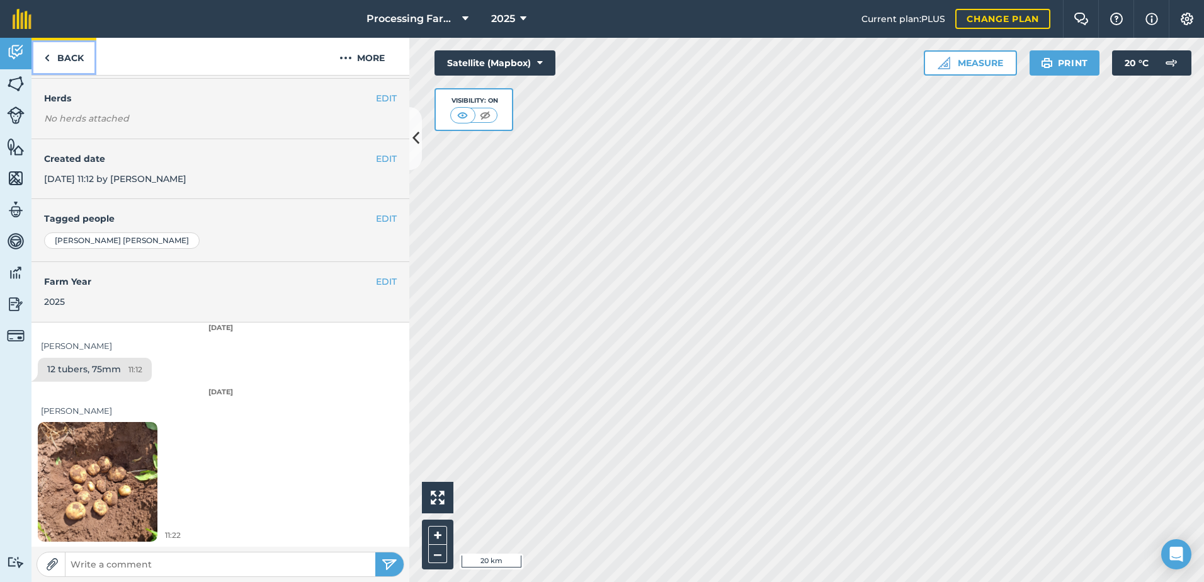
click at [76, 50] on link "Back" at bounding box center [63, 56] width 65 height 37
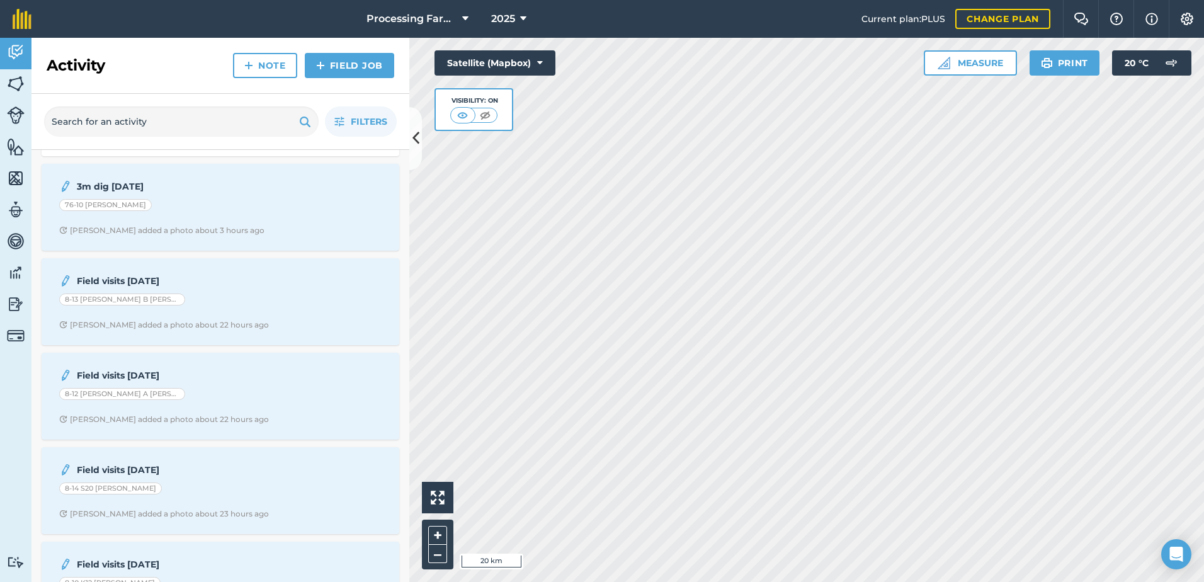
scroll to position [756, 0]
